Goal: Information Seeking & Learning: Understand process/instructions

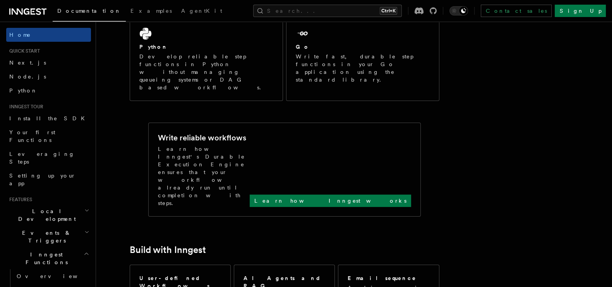
scroll to position [145, 0]
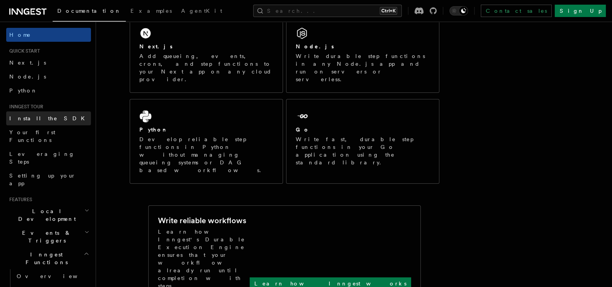
click at [45, 119] on link "Install the SDK" at bounding box center [48, 119] width 85 height 14
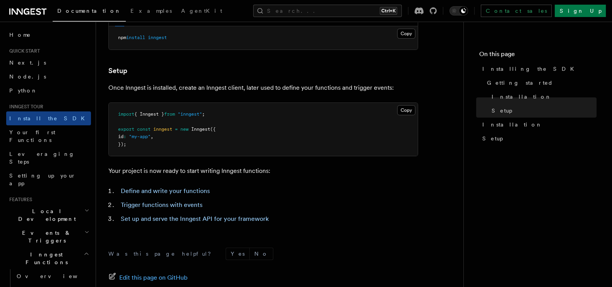
scroll to position [211, 0]
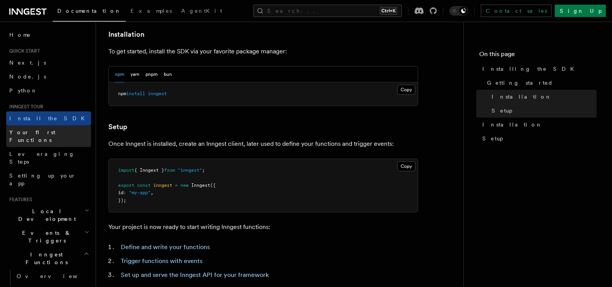
click at [61, 128] on link "Your first Functions" at bounding box center [48, 137] width 85 height 22
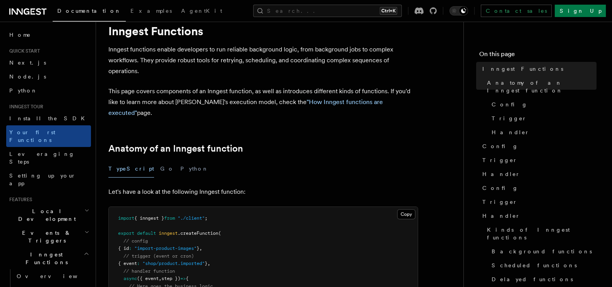
scroll to position [145, 0]
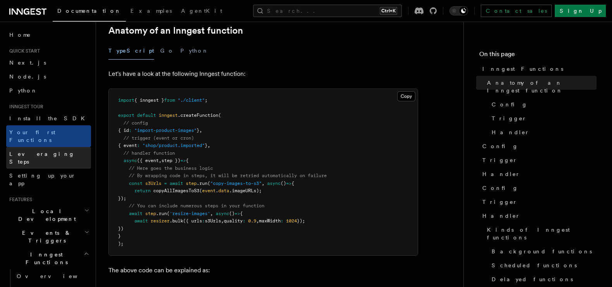
click at [63, 149] on link "Leveraging Steps" at bounding box center [48, 158] width 85 height 22
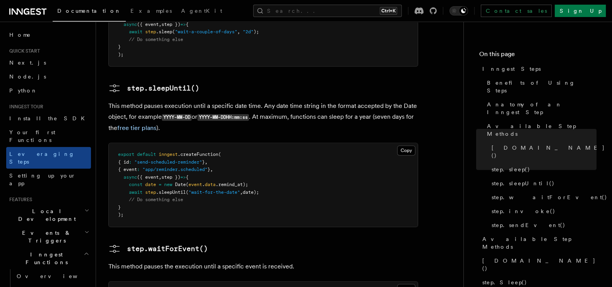
scroll to position [1065, 0]
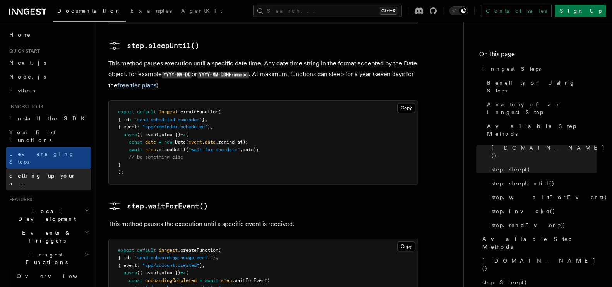
click at [58, 169] on link "Setting up your app" at bounding box center [48, 180] width 85 height 22
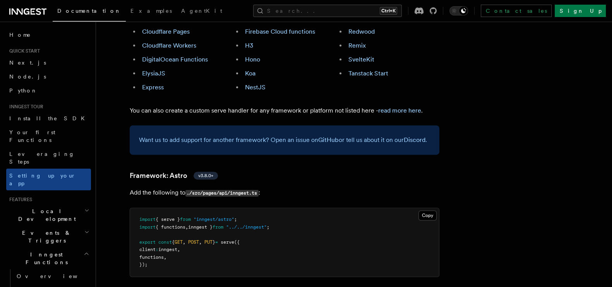
scroll to position [533, 0]
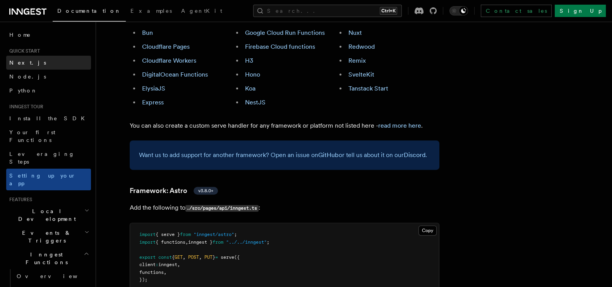
click at [35, 67] on link "Next.js" at bounding box center [48, 63] width 85 height 14
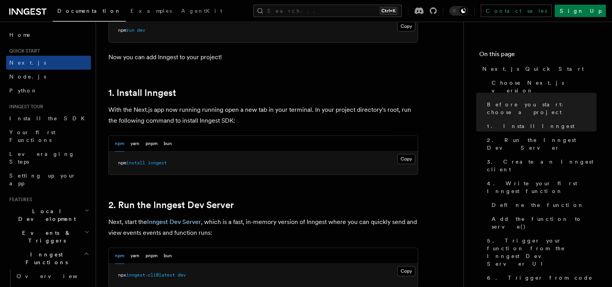
scroll to position [484, 0]
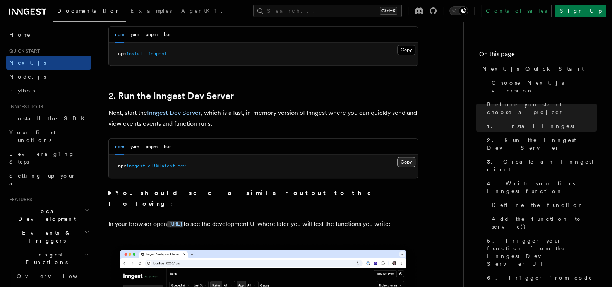
click at [411, 160] on button "Copy Copied" at bounding box center [406, 162] width 18 height 10
